Goal: Task Accomplishment & Management: Manage account settings

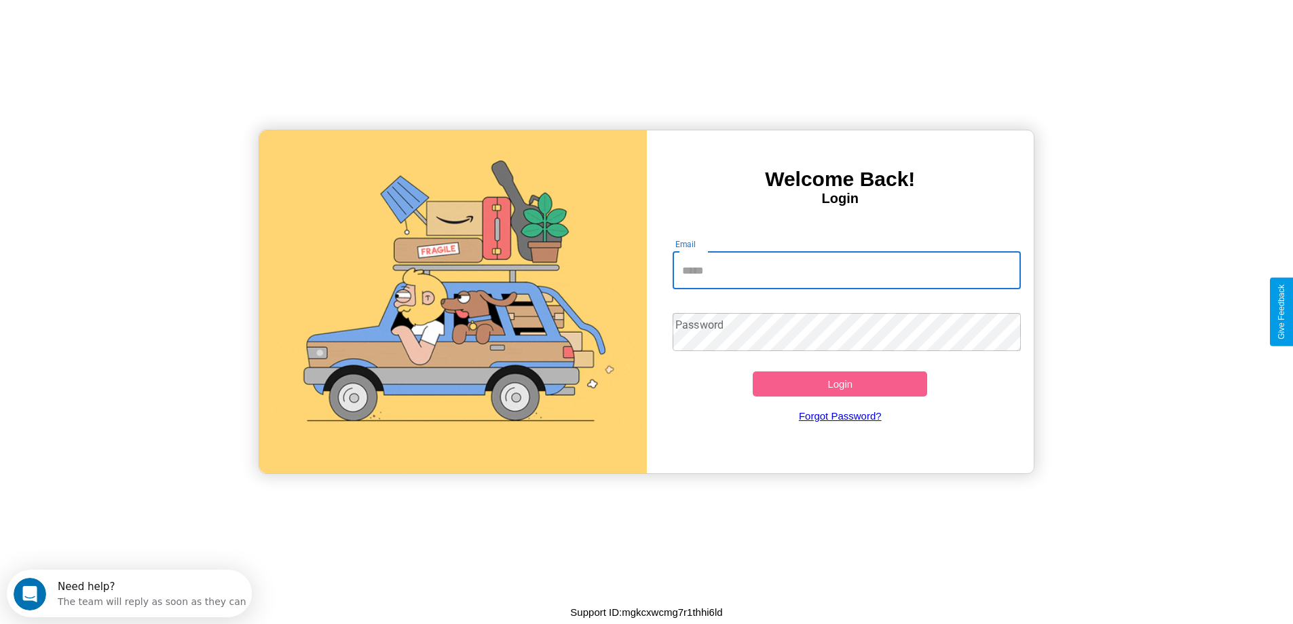
click at [846, 270] on input "Email" at bounding box center [846, 270] width 348 height 38
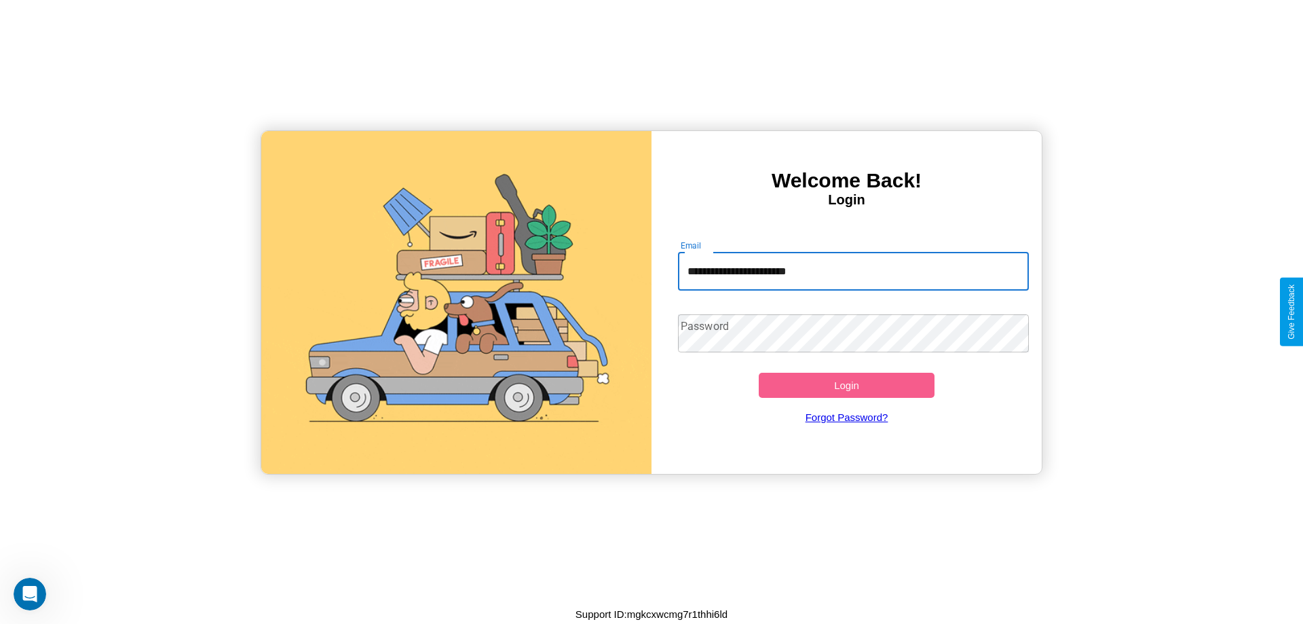
type input "**********"
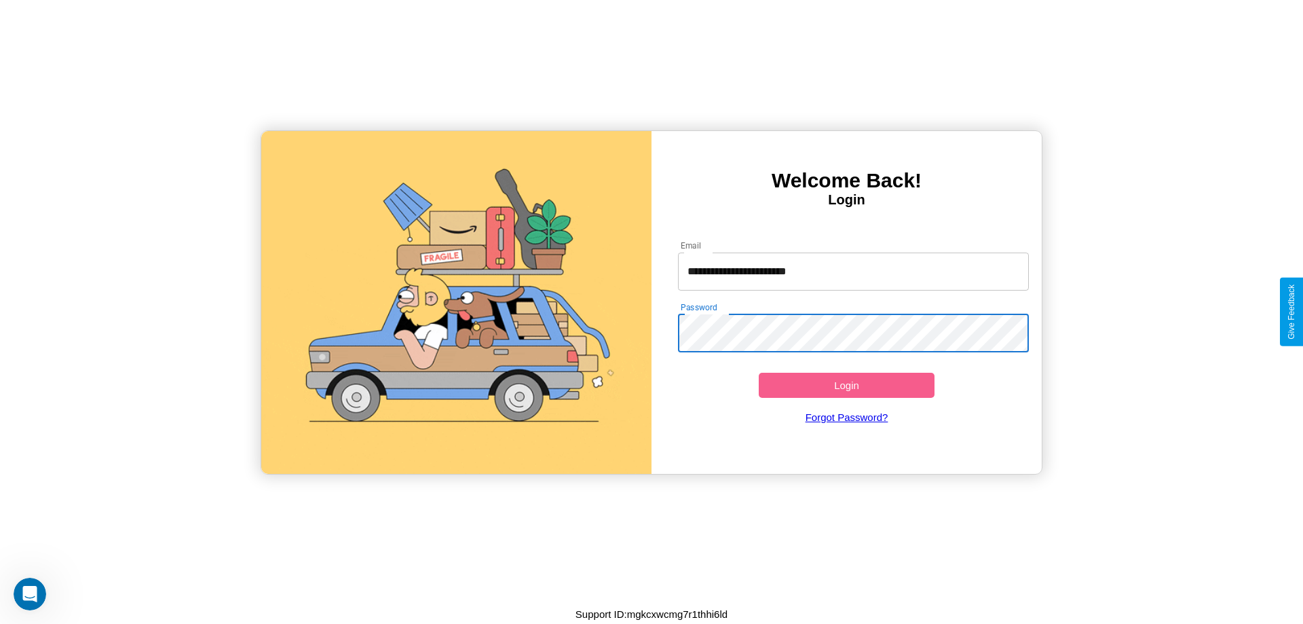
click at [846, 385] on button "Login" at bounding box center [847, 385] width 176 height 25
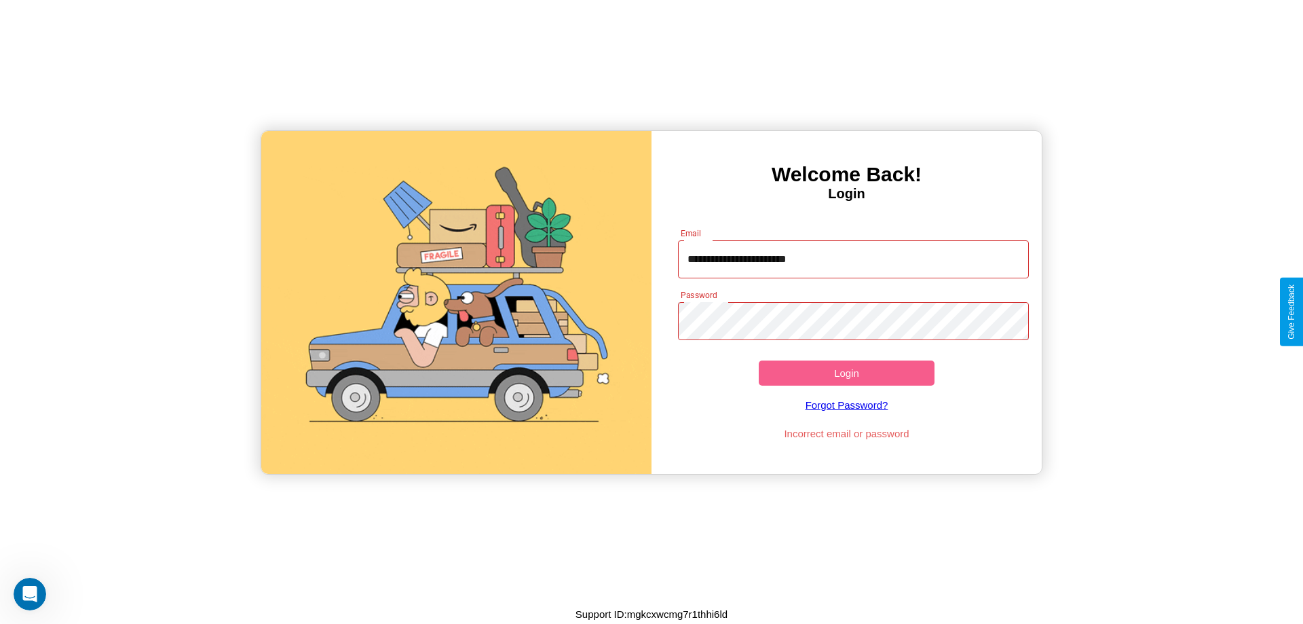
click at [846, 373] on button "Login" at bounding box center [847, 372] width 176 height 25
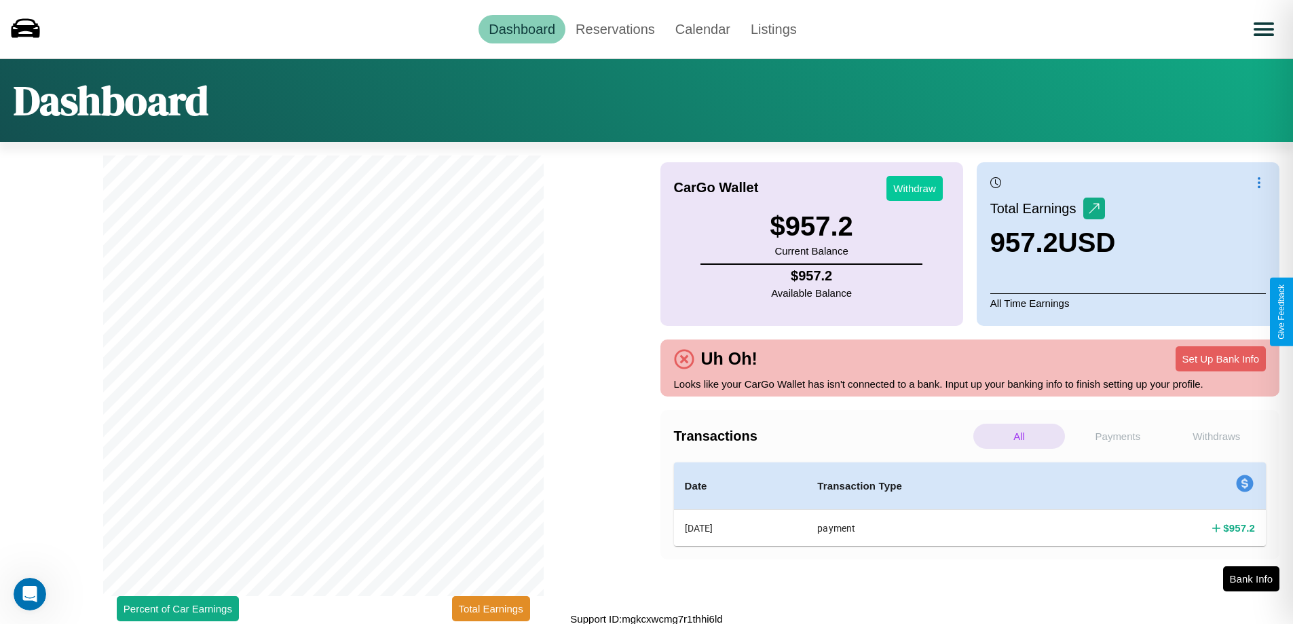
click at [914, 188] on button "Withdraw" at bounding box center [914, 188] width 56 height 25
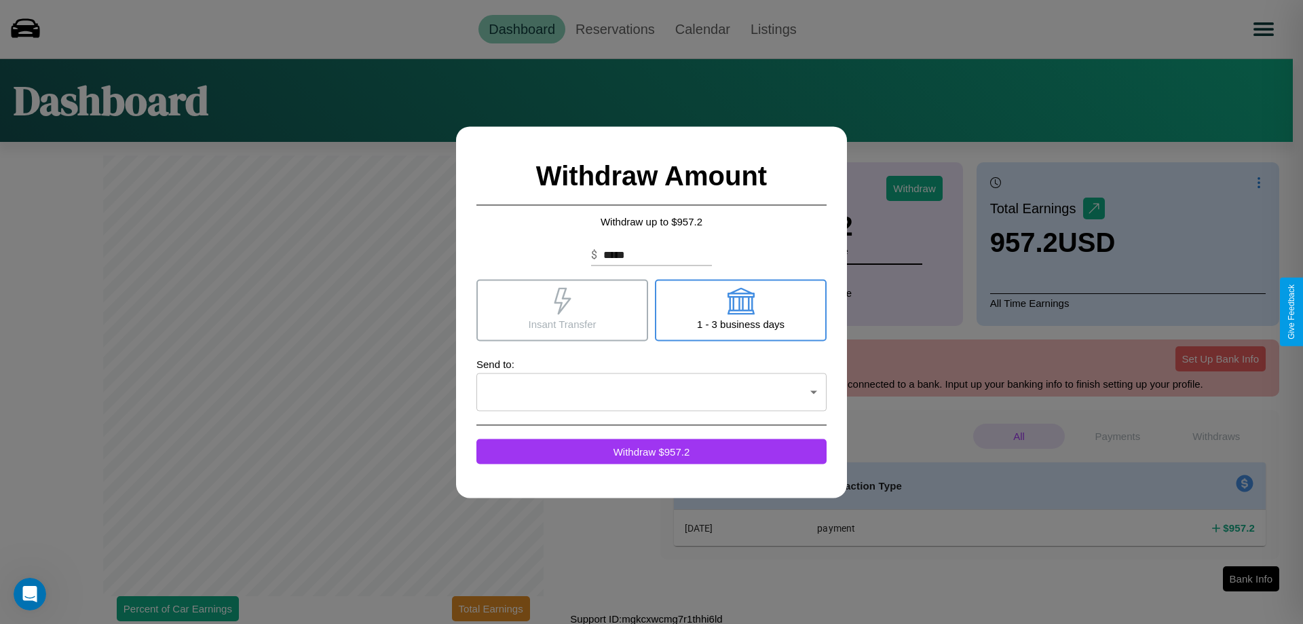
click at [562, 309] on icon at bounding box center [562, 300] width 17 height 27
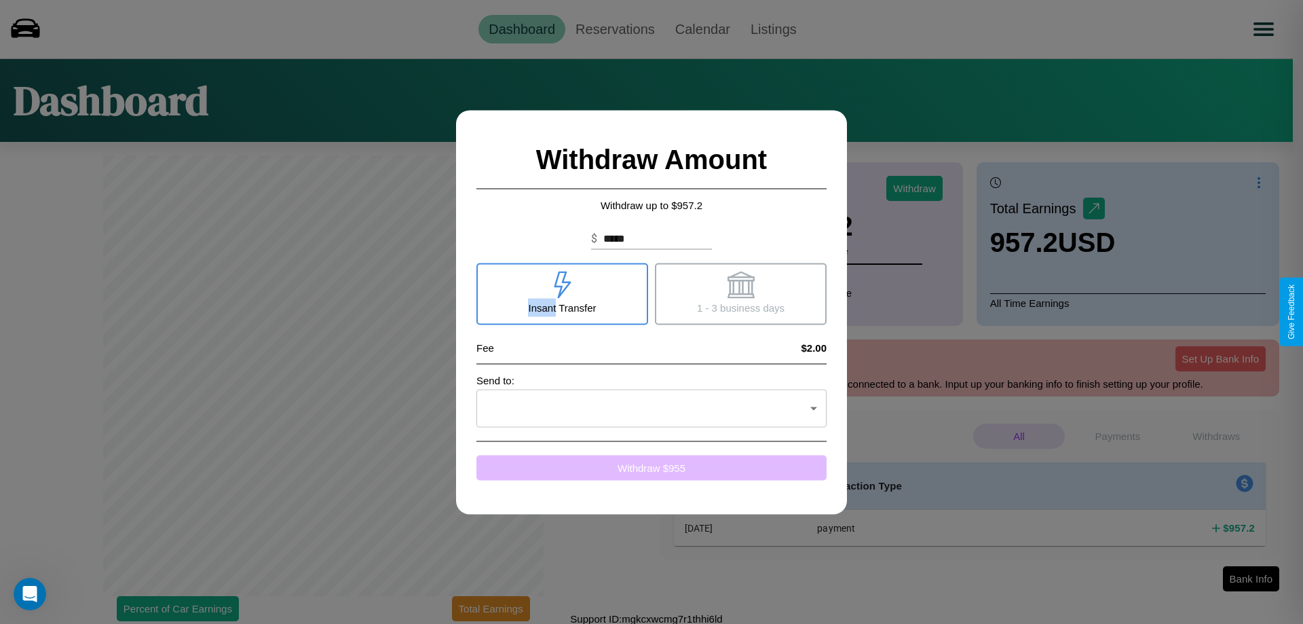
click at [651, 467] on button "Withdraw $ 955" at bounding box center [651, 467] width 350 height 25
